Goal: Information Seeking & Learning: Check status

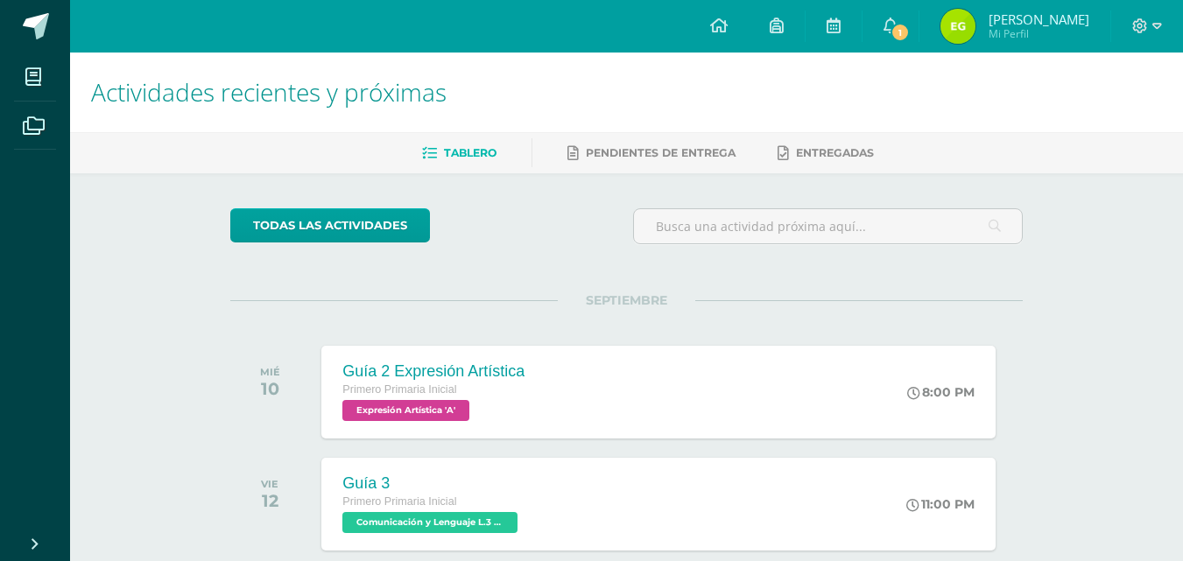
click at [897, 26] on icon at bounding box center [890, 26] width 14 height 16
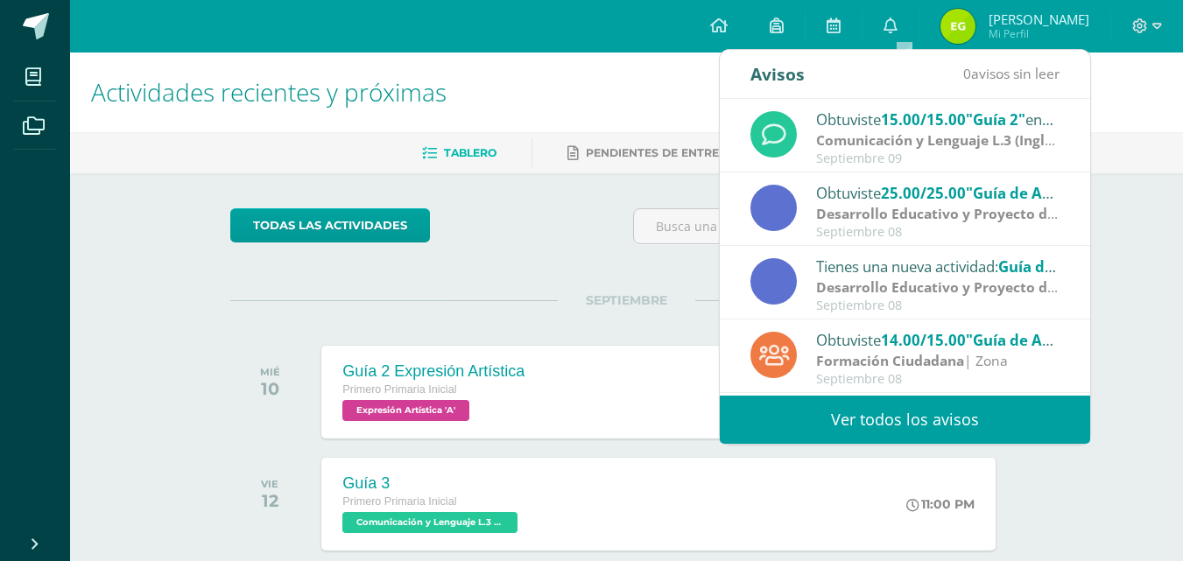
click at [928, 121] on span "15.00/15.00" at bounding box center [923, 119] width 85 height 20
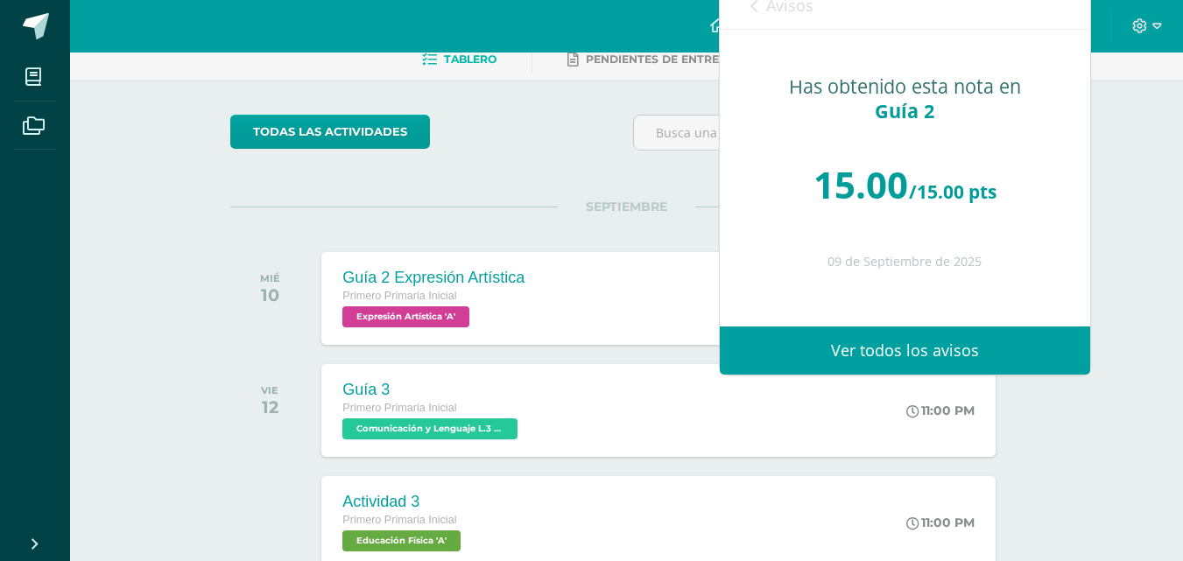
scroll to position [263, 0]
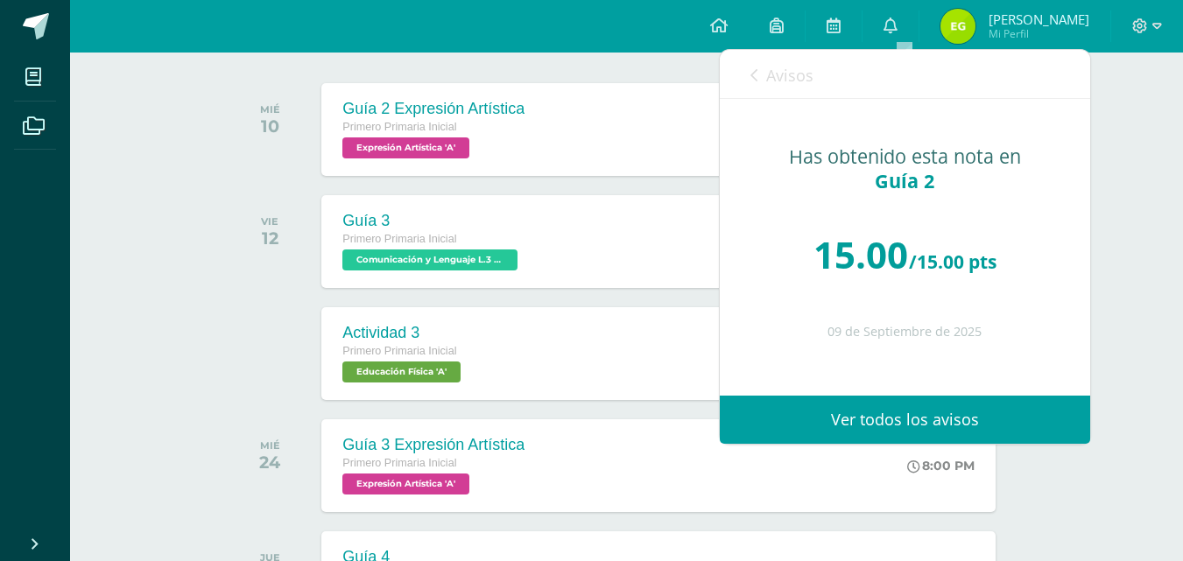
click at [937, 422] on link "Ver todos los avisos" at bounding box center [905, 420] width 370 height 48
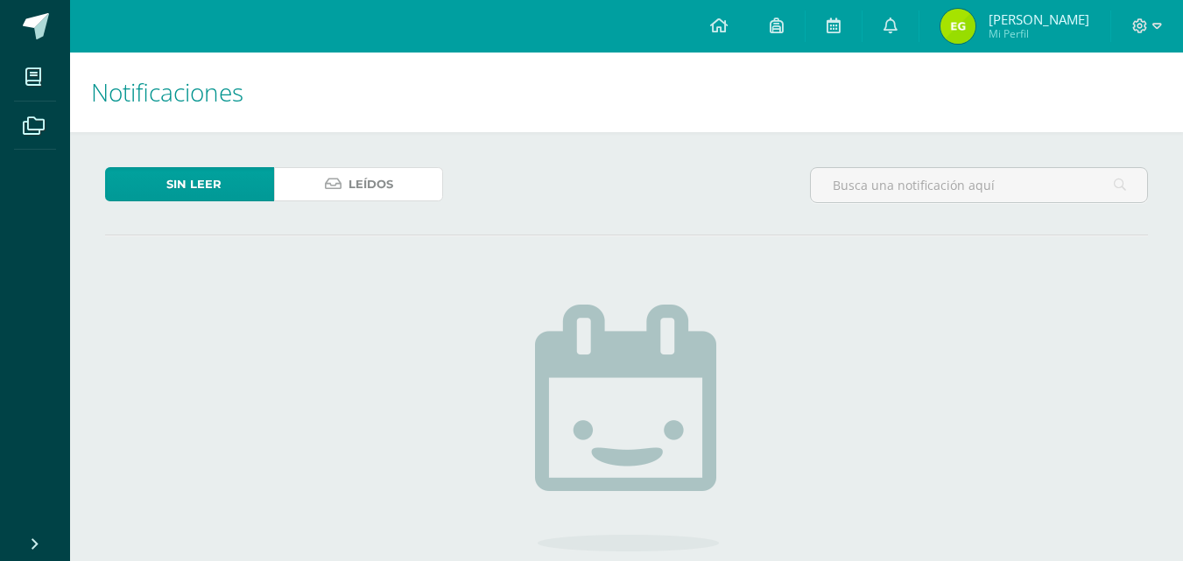
click at [425, 167] on link "Leídos" at bounding box center [358, 184] width 169 height 34
click at [419, 186] on link "Leídos" at bounding box center [358, 184] width 169 height 34
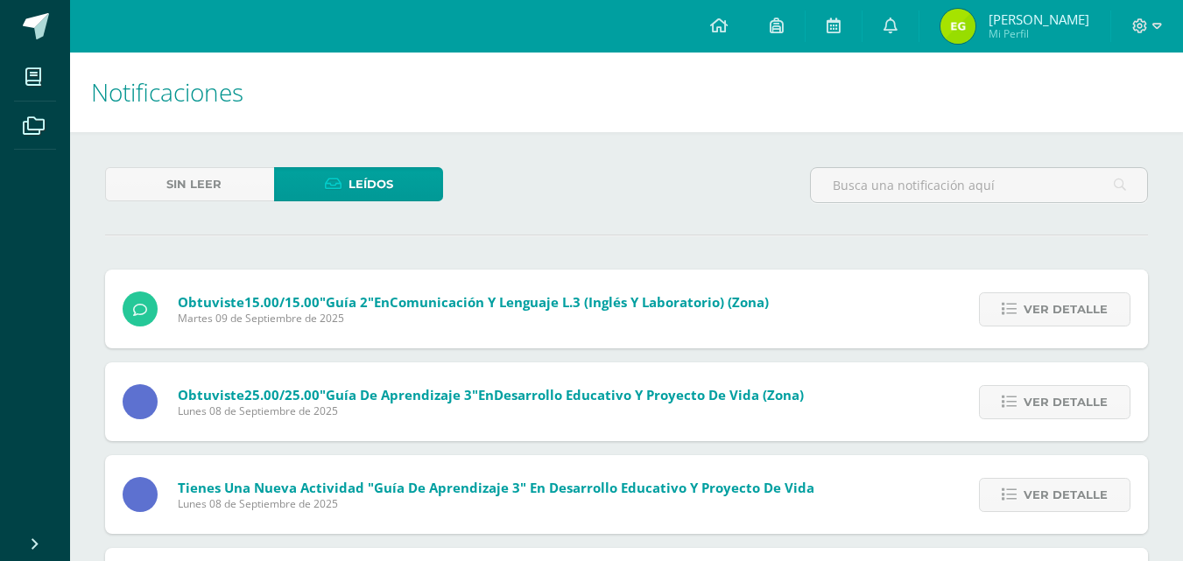
click at [1065, 307] on span "Ver detalle" at bounding box center [1065, 309] width 84 height 32
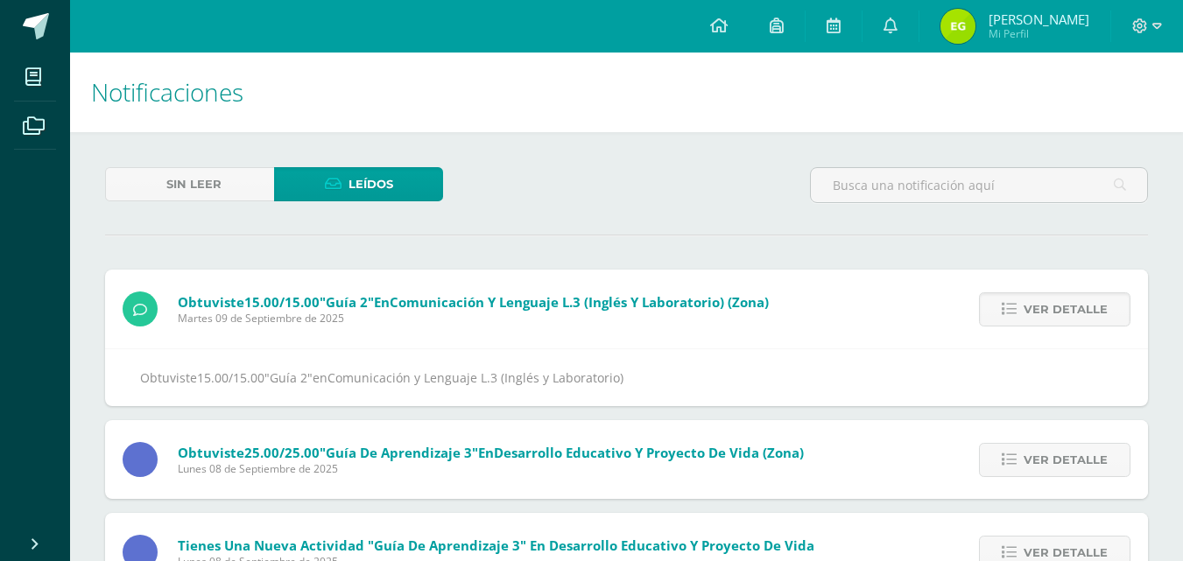
click at [1065, 307] on span "Ver detalle" at bounding box center [1065, 309] width 84 height 32
